Goal: Find contact information: Obtain details needed to contact an individual or organization

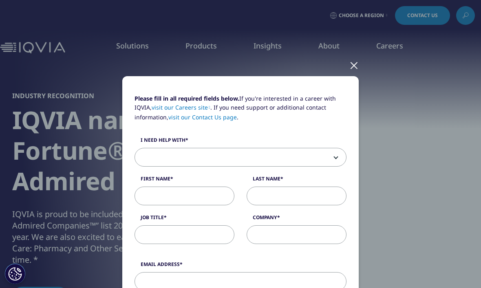
click at [324, 211] on div "Please fill in all required fields below. If you're interested in a career with…" at bounding box center [240, 173] width 224 height 159
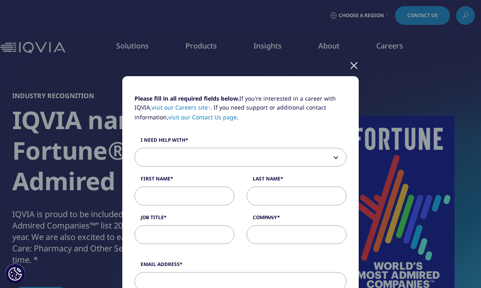
click at [324, 161] on span at bounding box center [240, 157] width 211 height 19
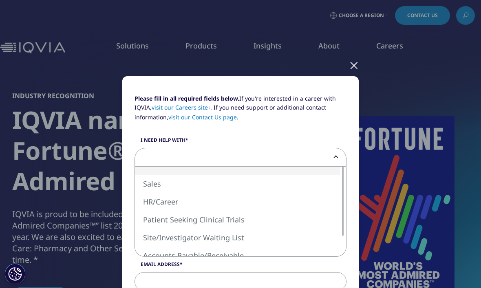
click at [333, 162] on span at bounding box center [240, 157] width 211 height 19
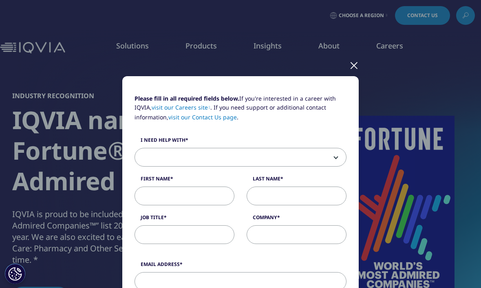
click at [319, 157] on span at bounding box center [240, 157] width 211 height 19
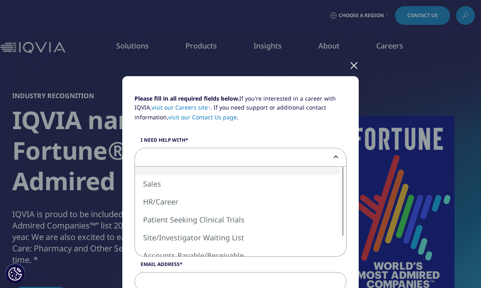
click at [284, 159] on span at bounding box center [240, 157] width 211 height 19
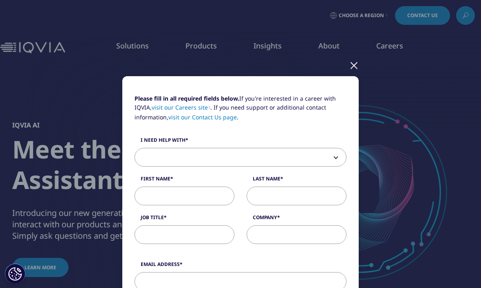
click at [280, 159] on span at bounding box center [240, 157] width 211 height 19
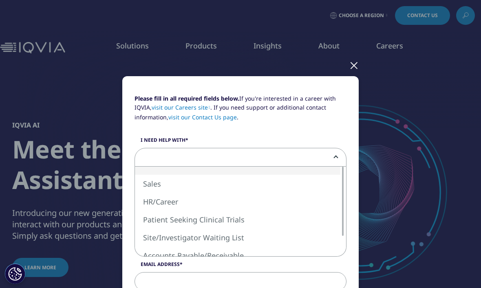
click at [340, 159] on span at bounding box center [240, 157] width 211 height 19
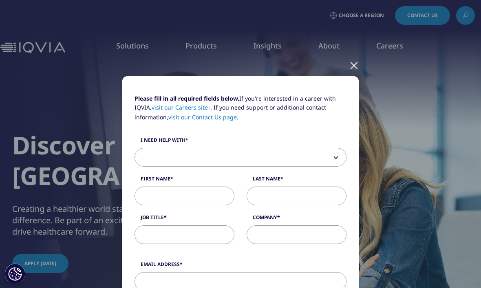
click at [330, 161] on span at bounding box center [240, 157] width 211 height 19
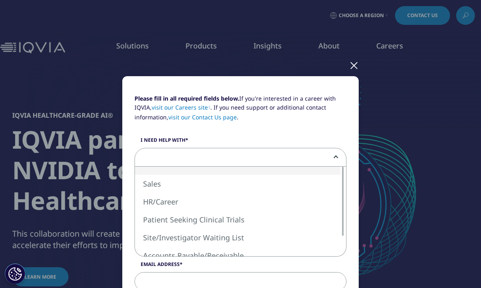
select select "Sales"
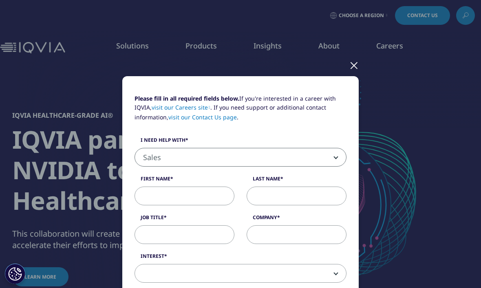
click at [158, 184] on label "First Name" at bounding box center [184, 180] width 100 height 11
click at [158, 187] on input "First Name" at bounding box center [184, 196] width 100 height 19
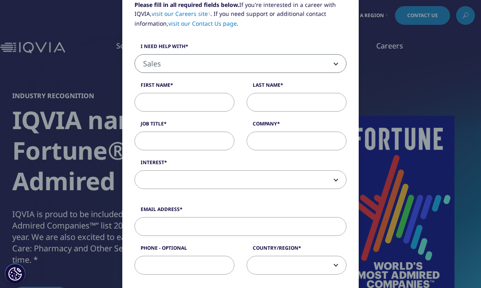
scroll to position [161, 0]
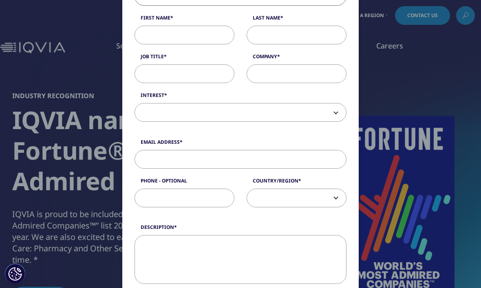
click at [318, 156] on input "Email Address" at bounding box center [240, 159] width 212 height 19
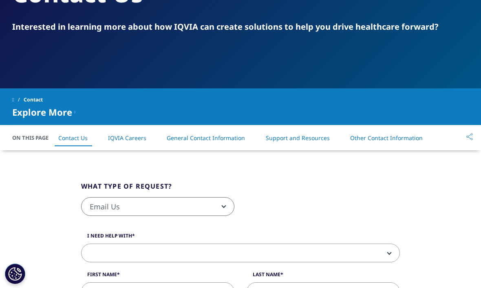
scroll to position [153, 0]
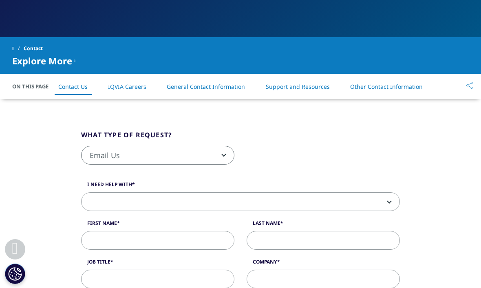
click at [312, 97] on li "Support and Resources" at bounding box center [298, 87] width 80 height 24
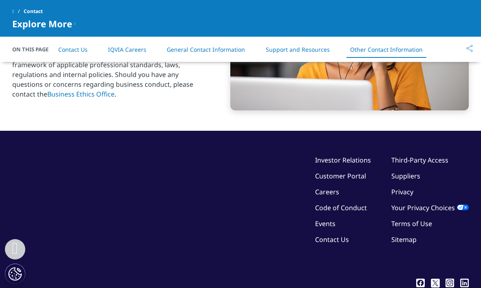
scroll to position [1382, 0]
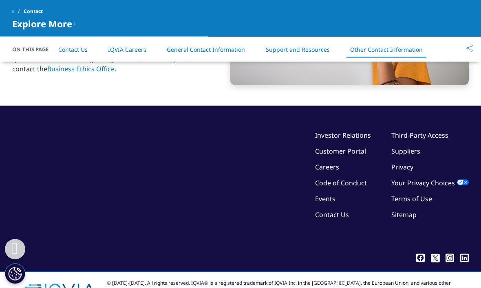
click at [343, 218] on link "Contact Us" at bounding box center [332, 214] width 34 height 9
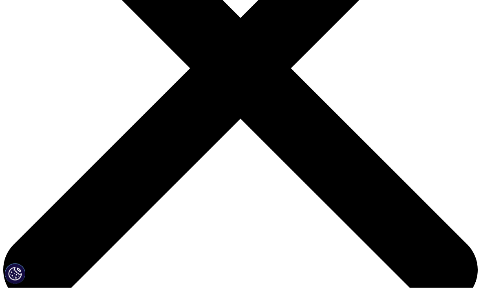
scroll to position [181, 0]
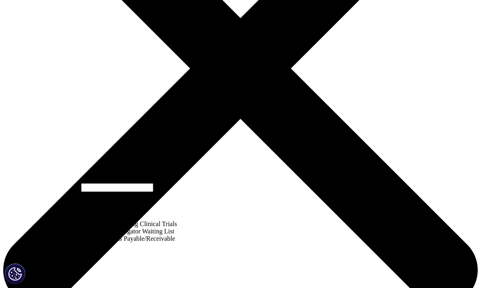
select select "Sales"
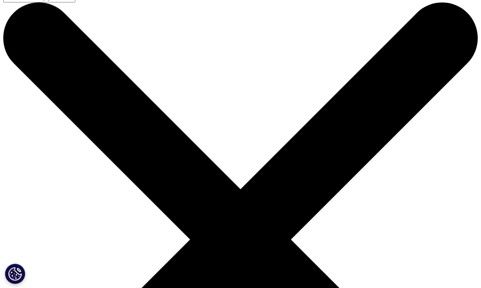
scroll to position [0, 0]
